Goal: Information Seeking & Learning: Check status

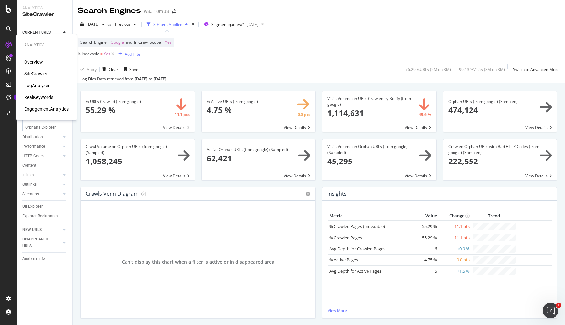
click at [46, 85] on div "LogAnalyzer" at bounding box center [37, 85] width 26 height 7
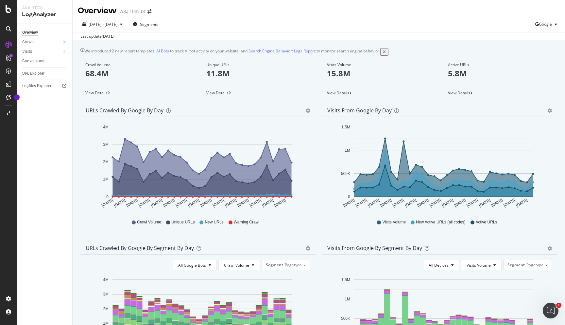
click at [309, 113] on icon "gear" at bounding box center [308, 110] width 5 height 5
click at [117, 25] on span "[DATE] - [DATE]" at bounding box center [103, 25] width 29 height 6
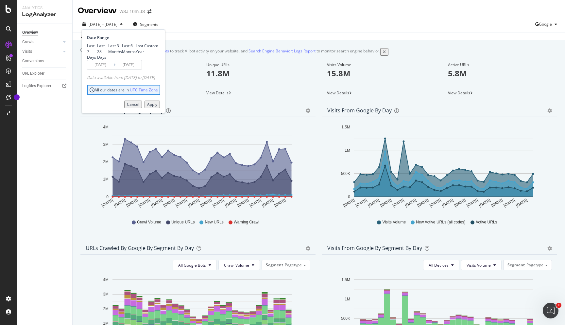
click at [122, 54] on div "Last 6 Months" at bounding box center [129, 48] width 14 height 11
type input "[DATE]"
click at [157, 107] on div "Apply" at bounding box center [152, 104] width 10 height 6
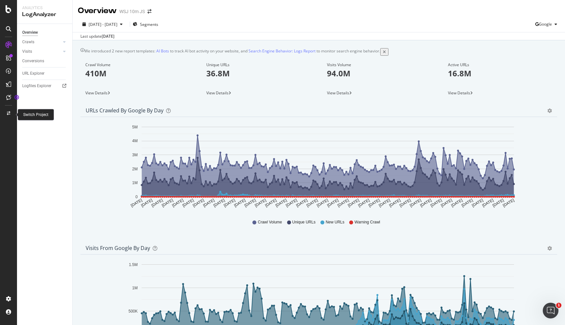
click at [8, 120] on span at bounding box center [9, 114] width 16 height 13
click at [8, 114] on icon at bounding box center [9, 113] width 4 height 4
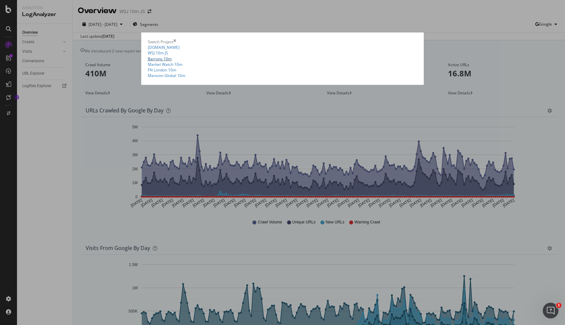
click at [148, 62] on link "Barrons 10m" at bounding box center [160, 59] width 24 height 6
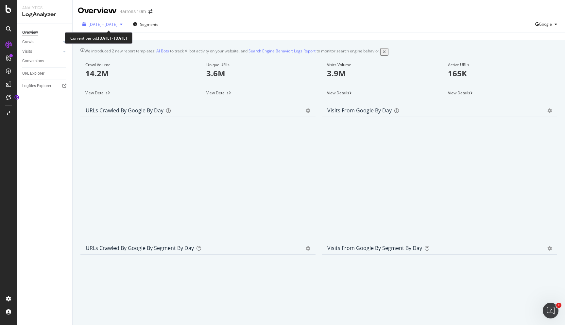
click at [124, 27] on div "[DATE] - [DATE]" at bounding box center [102, 25] width 45 height 6
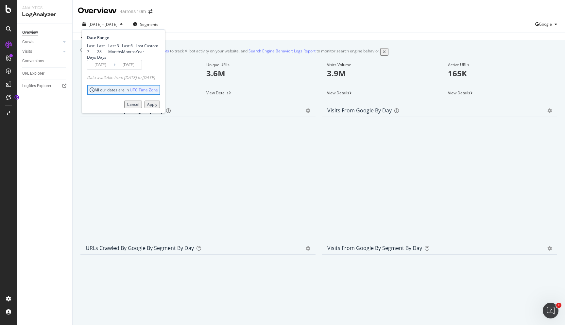
click at [122, 54] on div "Last 6 Months" at bounding box center [129, 48] width 14 height 11
type input "[DATE]"
click at [157, 107] on div "Apply" at bounding box center [152, 104] width 10 height 6
